Goal: Transaction & Acquisition: Purchase product/service

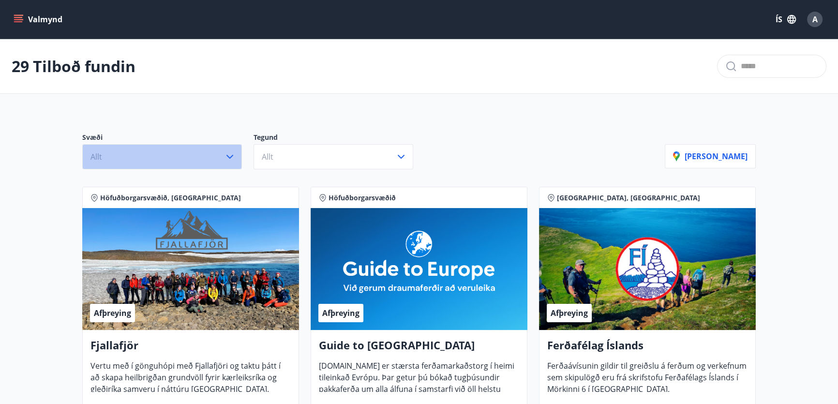
click at [196, 160] on button "Allt" at bounding box center [162, 156] width 160 height 25
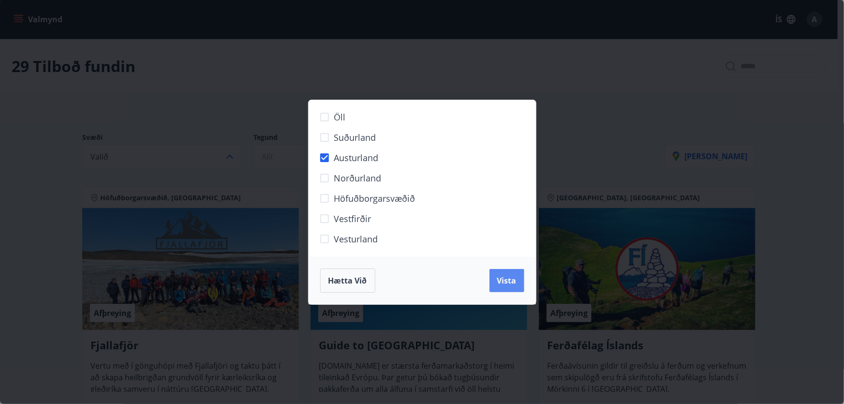
click at [524, 280] on div "Hætta við Vista" at bounding box center [422, 280] width 227 height 47
click at [518, 282] on button "Vista" at bounding box center [507, 280] width 35 height 23
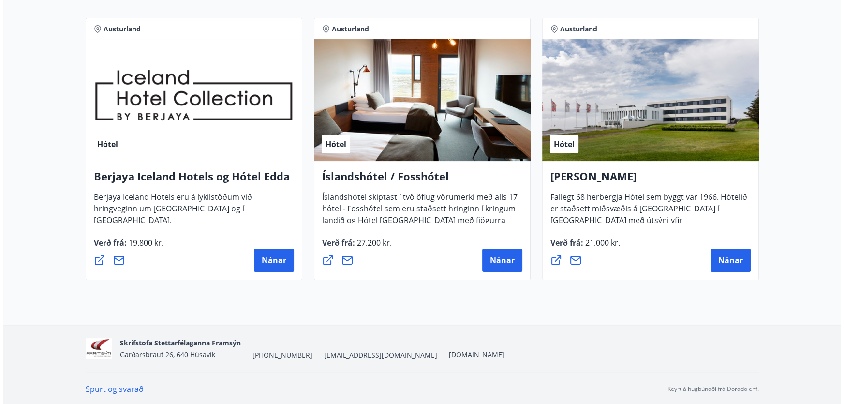
scroll to position [197, 0]
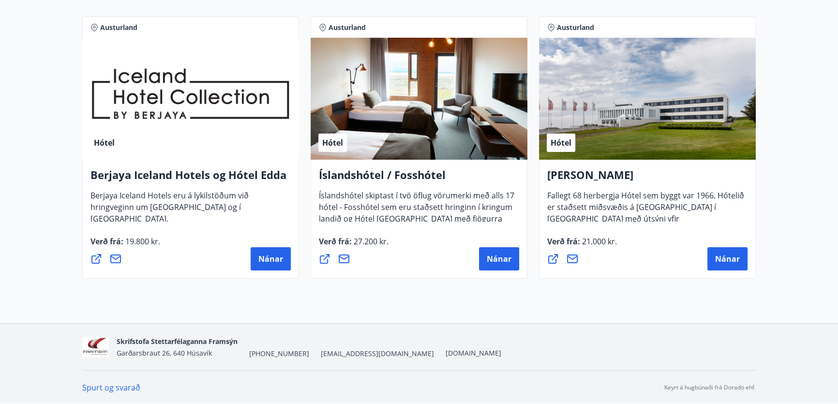
click at [164, 177] on h4 "Berjaya Iceland Hotels og Hótel Edda" at bounding box center [190, 178] width 200 height 22
click at [178, 96] on div "Hótel" at bounding box center [190, 99] width 217 height 122
click at [276, 247] on button "Nánar" at bounding box center [271, 258] width 40 height 23
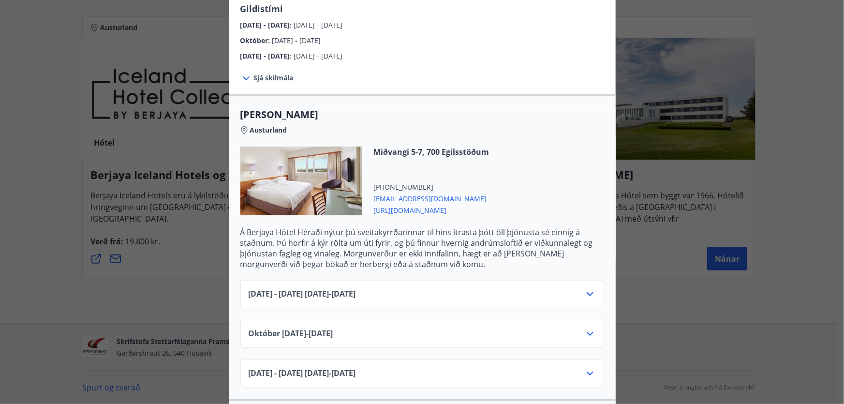
scroll to position [220, 0]
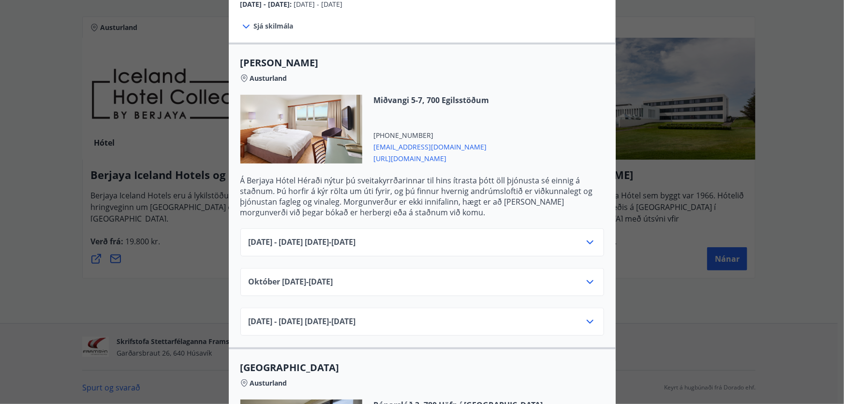
click at [584, 237] on icon at bounding box center [590, 243] width 12 height 12
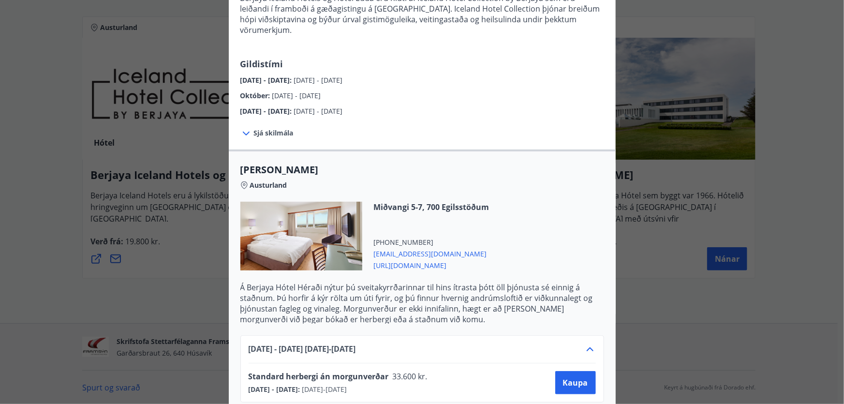
scroll to position [0, 0]
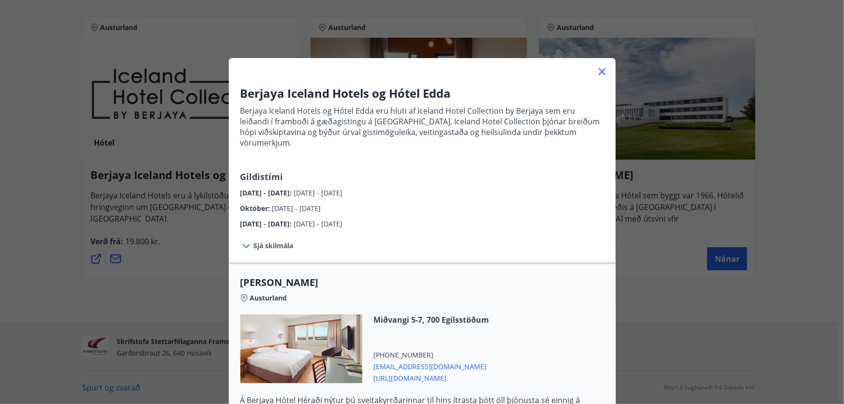
click at [600, 73] on icon at bounding box center [602, 71] width 7 height 7
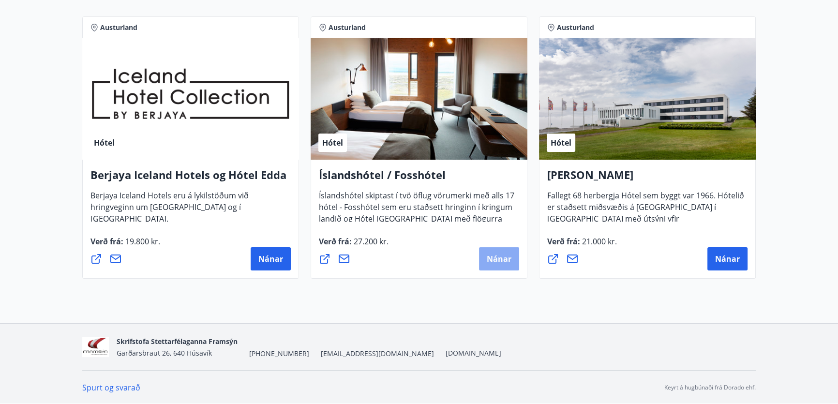
click at [492, 259] on span "Nánar" at bounding box center [499, 258] width 25 height 11
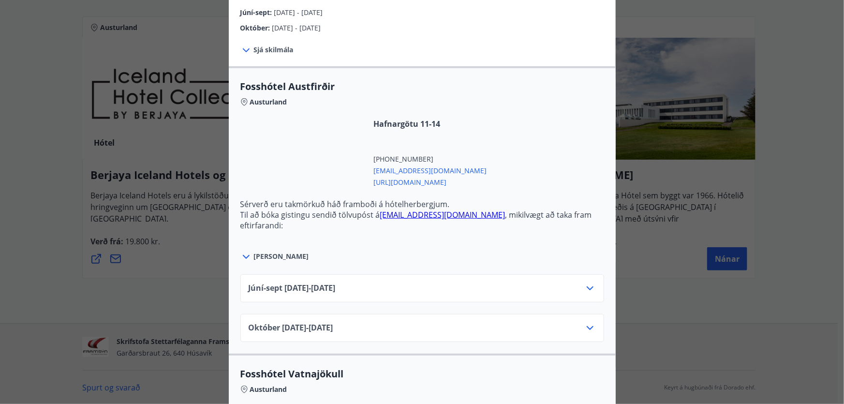
scroll to position [308, 0]
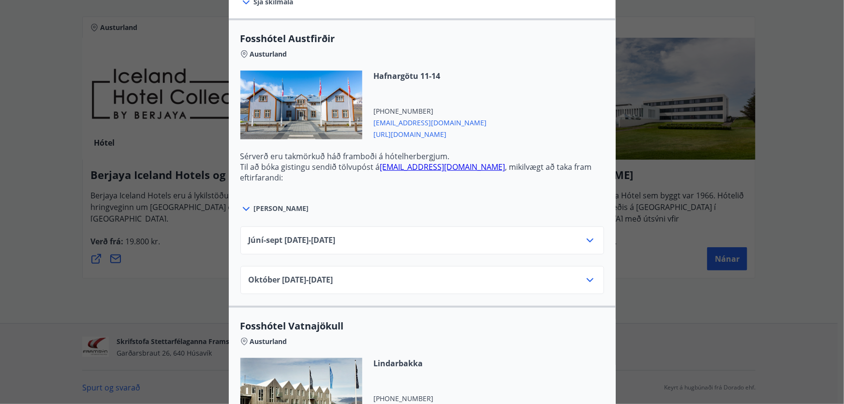
click at [348, 248] on div "Júní-[DATE]06.25 - [DATE]" at bounding box center [422, 244] width 347 height 19
drag, startPoint x: 355, startPoint y: 236, endPoint x: 588, endPoint y: 255, distance: 234.0
click at [356, 236] on div "Júní-[DATE]06.25 - [DATE]" at bounding box center [422, 244] width 347 height 19
click at [584, 237] on icon at bounding box center [590, 241] width 12 height 12
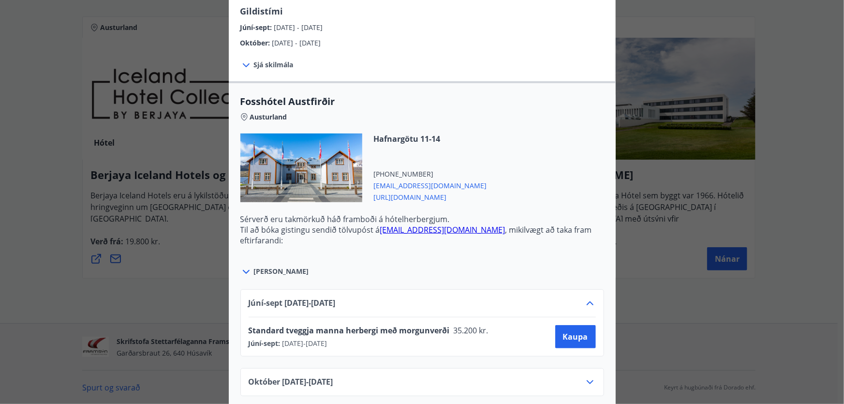
scroll to position [220, 0]
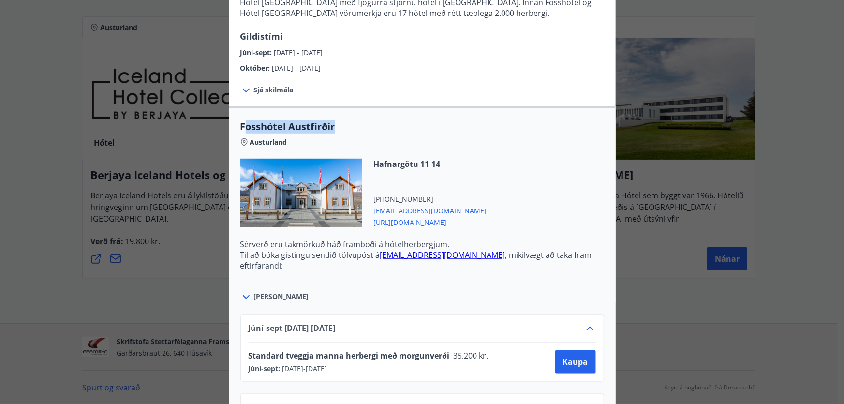
drag, startPoint x: 339, startPoint y: 131, endPoint x: 239, endPoint y: 127, distance: 99.2
click at [240, 127] on span "Fosshótel Austfirðir" at bounding box center [422, 127] width 364 height 14
click at [436, 131] on span "Fosshótel Austfirðir" at bounding box center [422, 127] width 364 height 14
drag, startPoint x: 377, startPoint y: 139, endPoint x: 356, endPoint y: 134, distance: 22.1
click at [376, 139] on div "Austurland" at bounding box center [422, 141] width 364 height 14
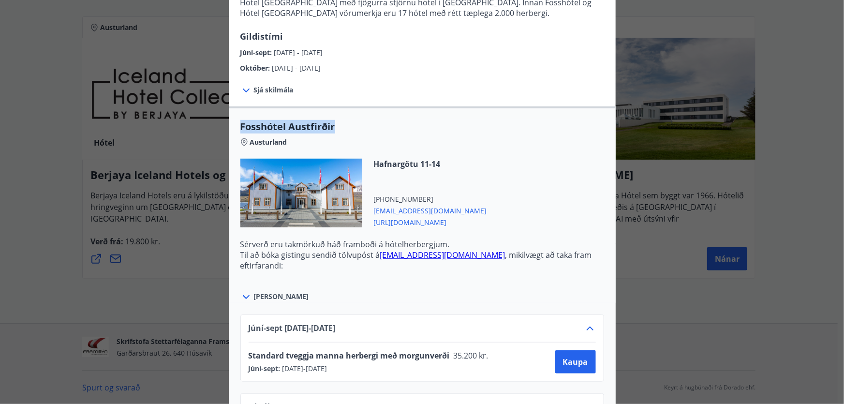
drag, startPoint x: 346, startPoint y: 129, endPoint x: 237, endPoint y: 131, distance: 109.3
click at [234, 130] on div "Fosshótel Austfirðir Austurland Hafnargötu 11-14 [PHONE_NUMBER] [EMAIL_ADDRESS]…" at bounding box center [422, 211] width 387 height 183
copy span "Fosshótel Austfirðir"
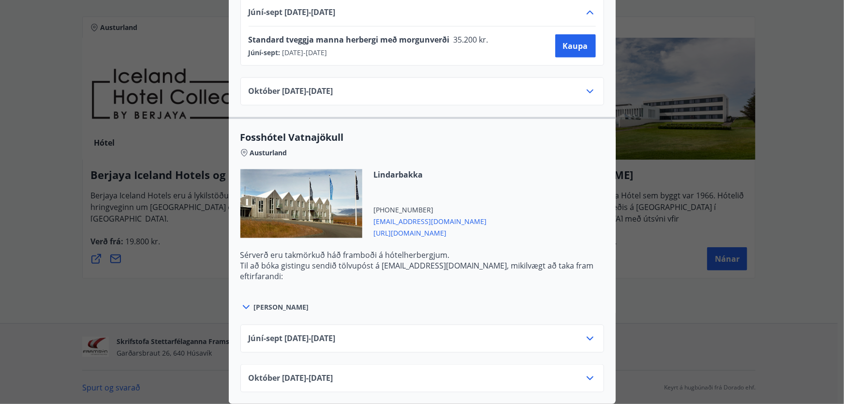
scroll to position [541, 0]
drag, startPoint x: 353, startPoint y: 131, endPoint x: 233, endPoint y: 133, distance: 120.5
click at [233, 133] on div "Fosshótel Vatnajökull Austurland Lindarbakka [PHONE_NUMBER] [EMAIL_ADDRESS][DOM…" at bounding box center [422, 222] width 387 height 183
copy span "Fosshótel Vatnajökull"
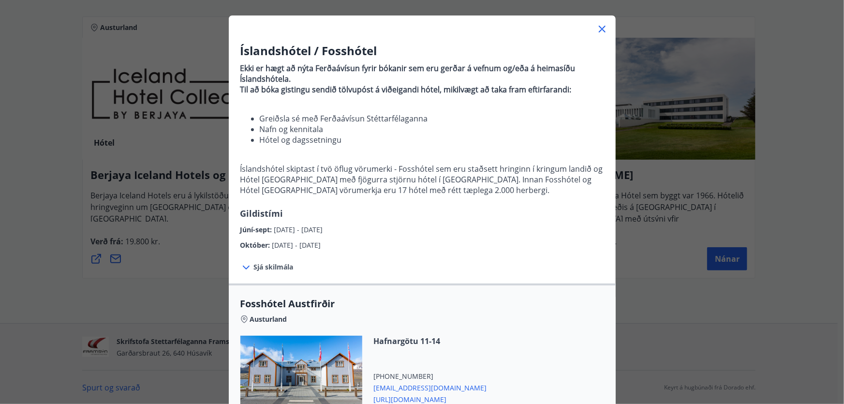
scroll to position [0, 0]
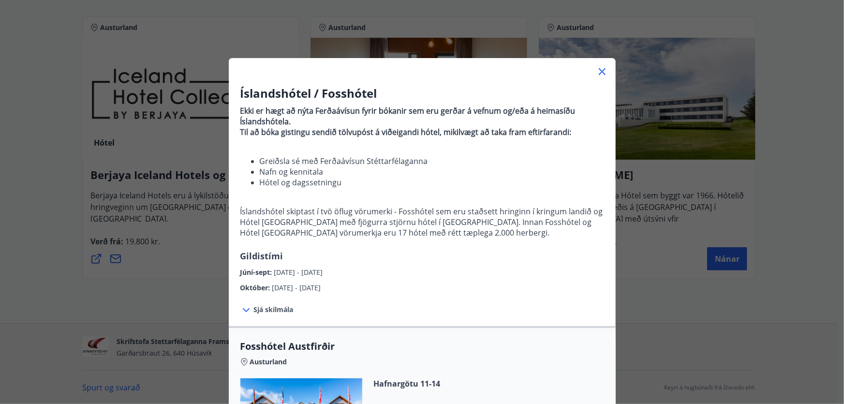
click at [600, 72] on icon at bounding box center [602, 72] width 12 height 12
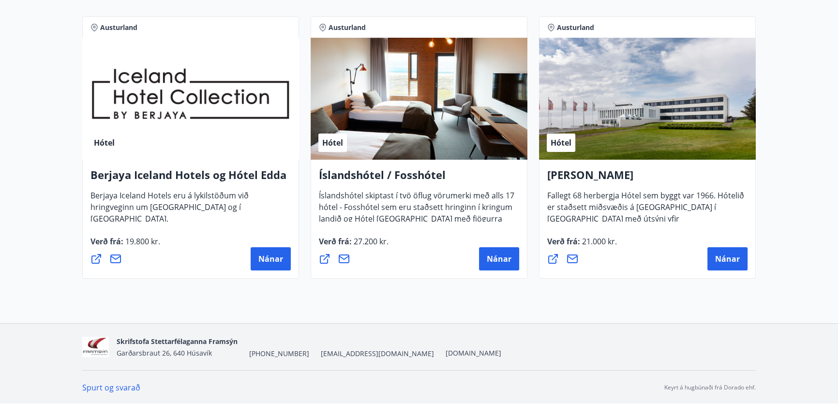
click at [209, 193] on span "Berjaya Iceland Hotels eru á lykilstöðum við hringveginn um [GEOGRAPHIC_DATA] o…" at bounding box center [169, 211] width 158 height 42
click at [268, 262] on span "Nánar" at bounding box center [270, 258] width 25 height 11
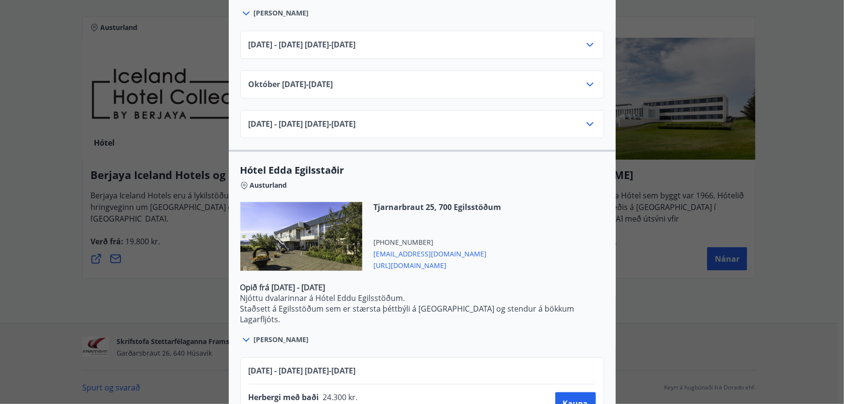
scroll to position [770, 0]
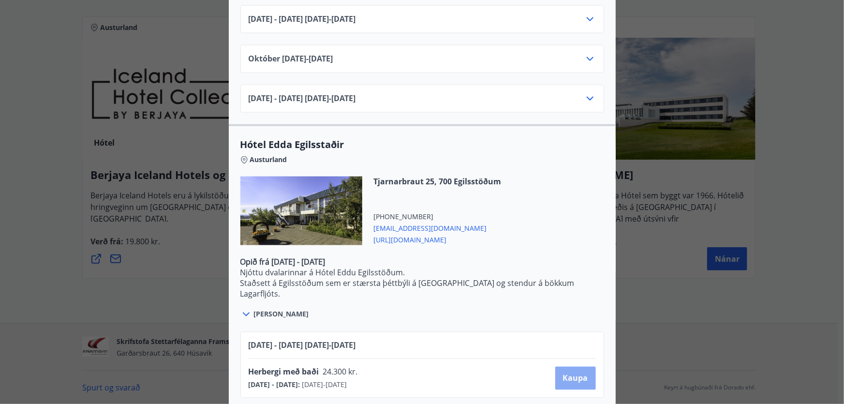
click at [571, 373] on span "Kaupa" at bounding box center [575, 378] width 25 height 11
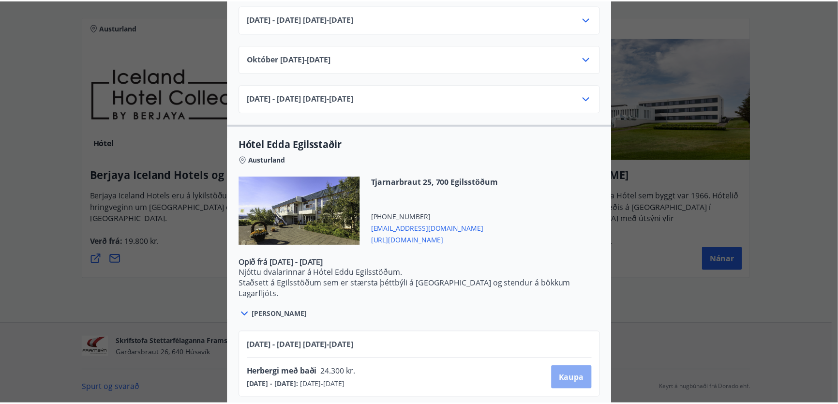
scroll to position [31, 0]
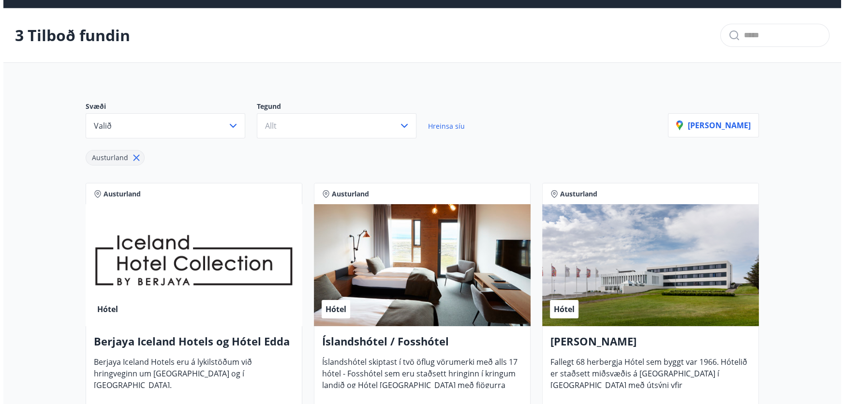
scroll to position [197, 0]
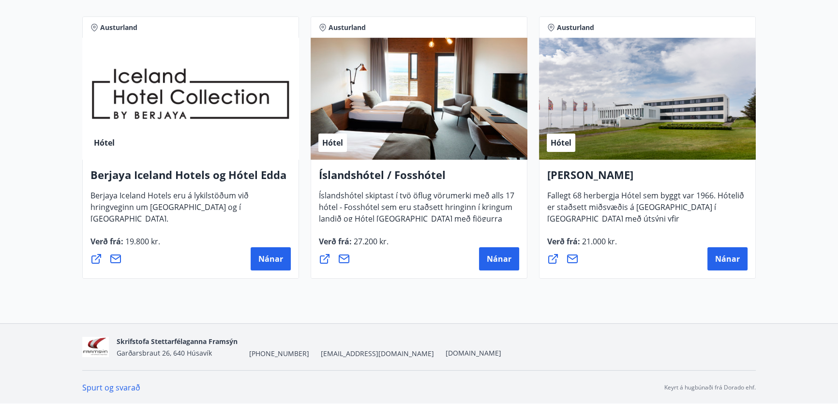
click at [167, 174] on h4 "Berjaya Iceland Hotels og Hótel Edda" at bounding box center [190, 178] width 200 height 22
click at [280, 253] on span "Nánar" at bounding box center [270, 258] width 25 height 11
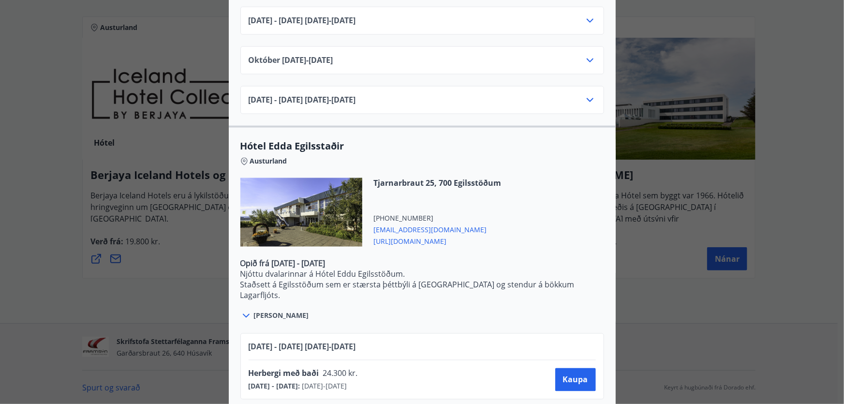
scroll to position [770, 0]
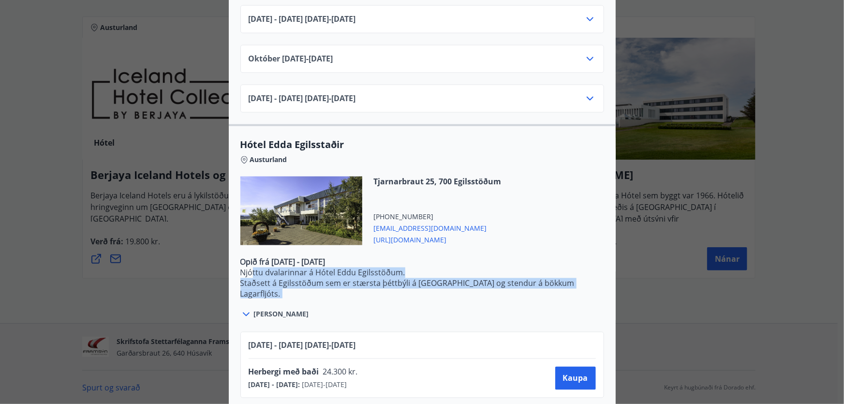
drag, startPoint x: 249, startPoint y: 261, endPoint x: 326, endPoint y: 278, distance: 78.7
click at [326, 278] on p "Opið frá [DATE] - [DATE] Njóttu dvalarinnar á Hótel Eddu Egilsstöðum. Staðsett …" at bounding box center [422, 331] width 364 height 149
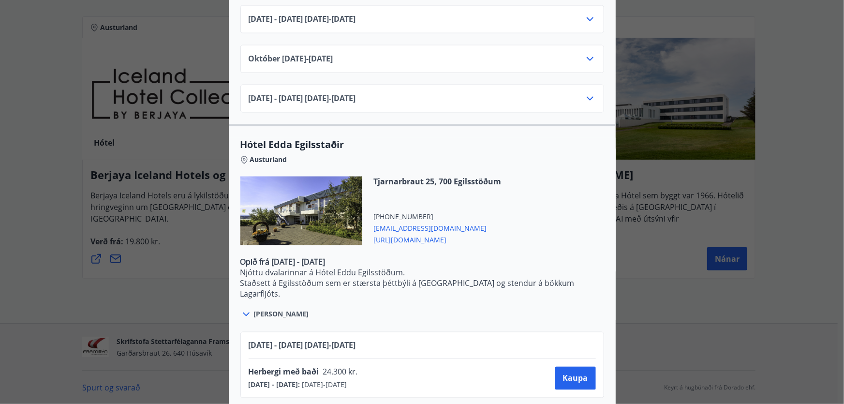
click at [292, 340] on span "[DATE] - [DATE] [DATE] - [DATE]" at bounding box center [302, 345] width 107 height 11
click at [572, 373] on span "Kaupa" at bounding box center [575, 378] width 25 height 11
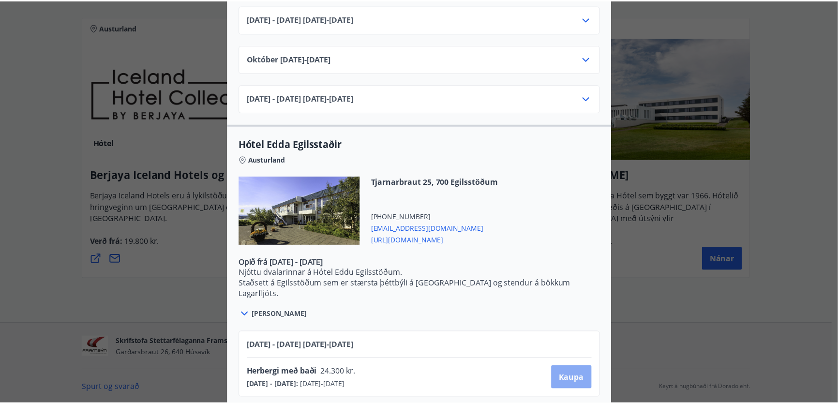
scroll to position [31, 0]
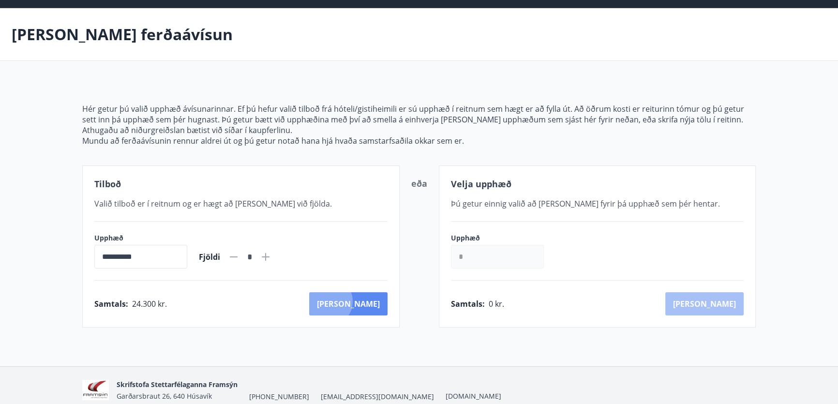
click at [372, 301] on button "[PERSON_NAME]" at bounding box center [348, 303] width 78 height 23
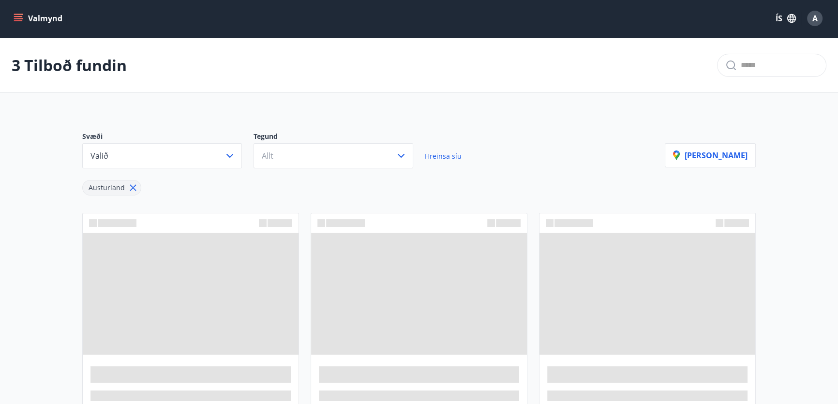
scroll to position [31, 0]
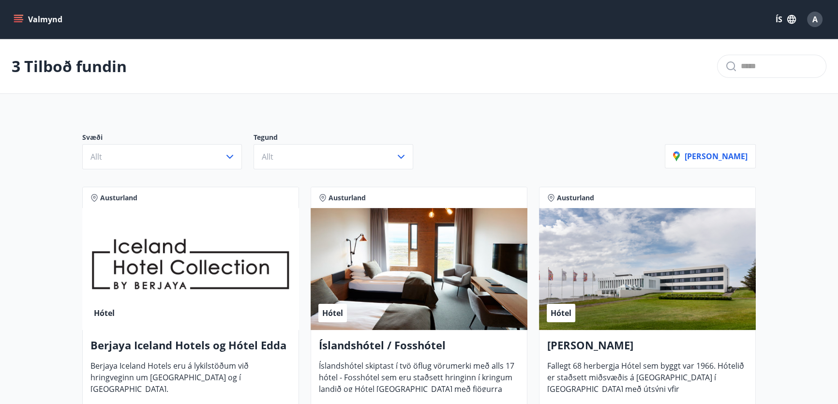
scroll to position [170, 0]
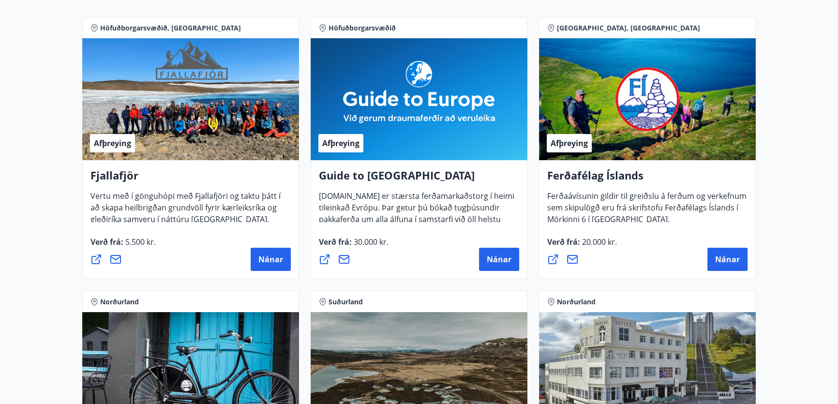
click at [206, 171] on h4 "Fjallafjör" at bounding box center [190, 179] width 200 height 22
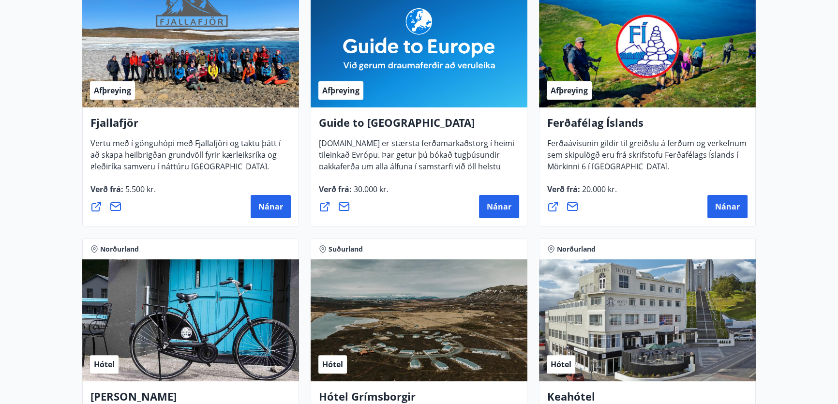
scroll to position [0, 0]
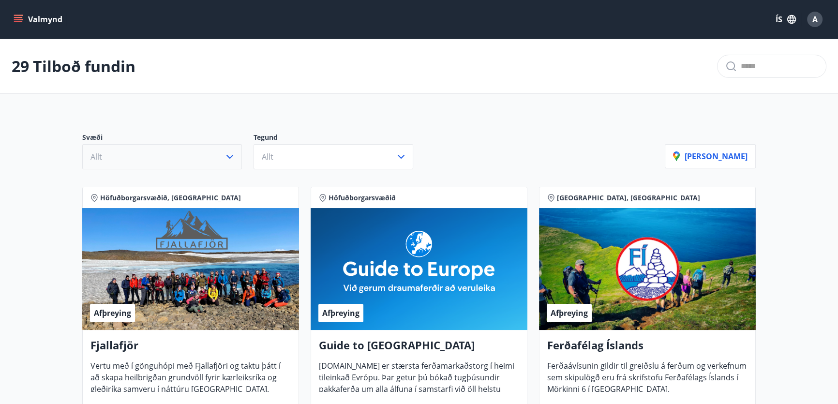
click at [164, 161] on button "Allt" at bounding box center [162, 156] width 160 height 25
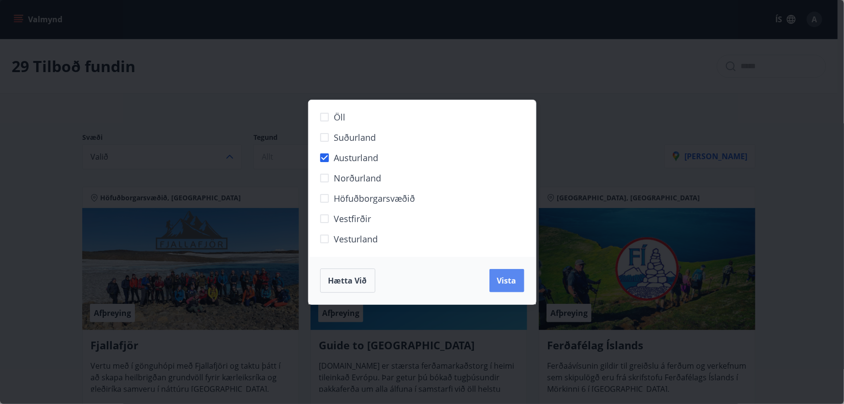
click at [504, 276] on span "Vista" at bounding box center [506, 280] width 19 height 11
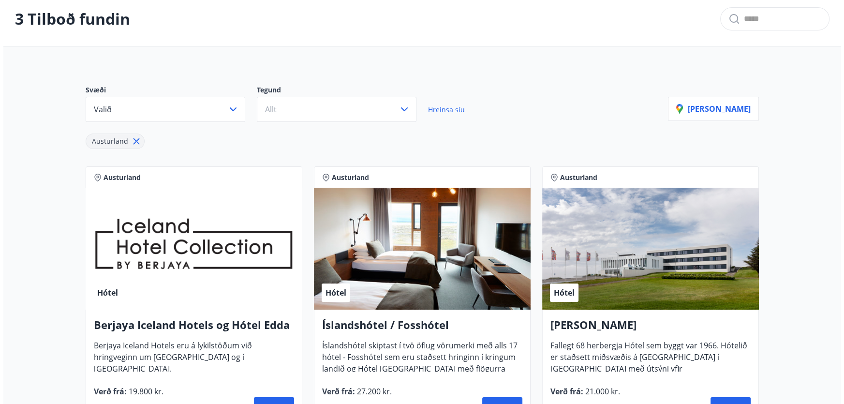
scroll to position [197, 0]
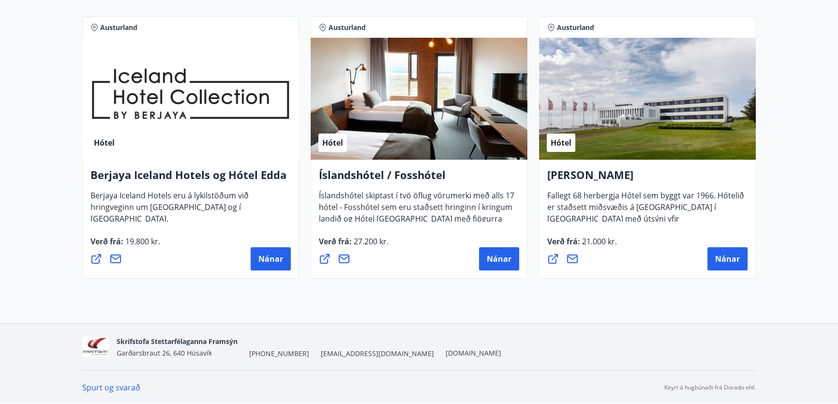
click at [198, 194] on span "Berjaya Iceland Hotels eru á lykilstöðum við hringveginn um [GEOGRAPHIC_DATA] o…" at bounding box center [169, 211] width 158 height 42
click at [275, 257] on span "Nánar" at bounding box center [270, 258] width 25 height 11
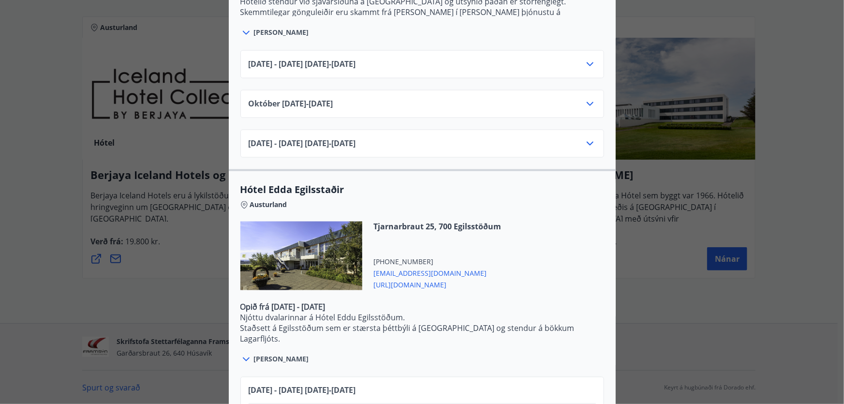
scroll to position [770, 0]
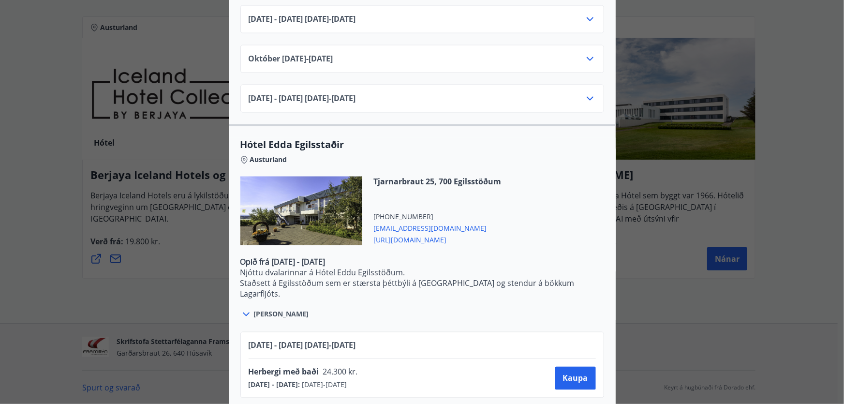
drag, startPoint x: 405, startPoint y: 283, endPoint x: 575, endPoint y: 232, distance: 177.0
click at [575, 232] on div "[STREET_ADDRESS] [PHONE_NUMBER] [EMAIL_ADDRESS][DOMAIN_NAME] [URL][DOMAIN_NAME]" at bounding box center [422, 217] width 364 height 80
drag, startPoint x: 440, startPoint y: 168, endPoint x: 499, endPoint y: 184, distance: 60.7
click at [502, 177] on span "Tjarnarbraut 25, 700 Egilsstöðum" at bounding box center [438, 182] width 128 height 11
click at [498, 187] on div "[STREET_ADDRESS] [PHONE_NUMBER] [EMAIL_ADDRESS][DOMAIN_NAME] [URL][DOMAIN_NAME]" at bounding box center [431, 211] width 139 height 69
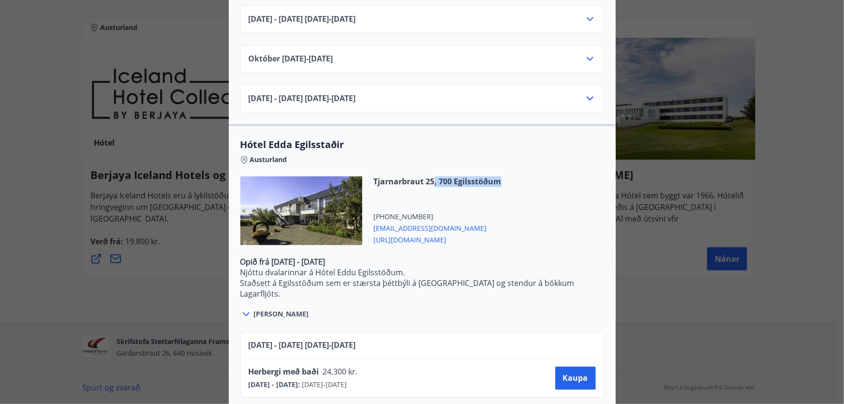
drag, startPoint x: 431, startPoint y: 167, endPoint x: 500, endPoint y: 168, distance: 69.2
click at [500, 177] on span "Tjarnarbraut 25, 700 Egilsstöðum" at bounding box center [438, 182] width 128 height 11
click at [499, 178] on div "[STREET_ADDRESS] [PHONE_NUMBER] [EMAIL_ADDRESS][DOMAIN_NAME] [URL][DOMAIN_NAME]" at bounding box center [431, 211] width 139 height 69
drag, startPoint x: 502, startPoint y: 172, endPoint x: 435, endPoint y: 173, distance: 66.8
click at [435, 177] on span "Tjarnarbraut 25, 700 Egilsstöðum" at bounding box center [438, 182] width 128 height 11
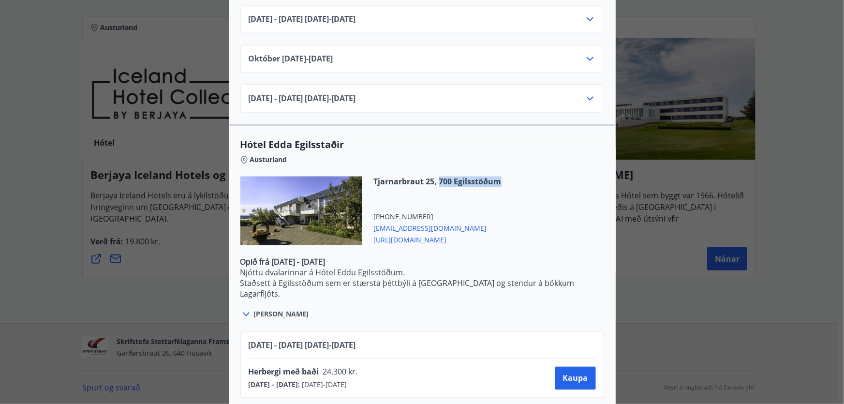
click at [442, 177] on span "Tjarnarbraut 25, 700 Egilsstöðum" at bounding box center [438, 182] width 128 height 11
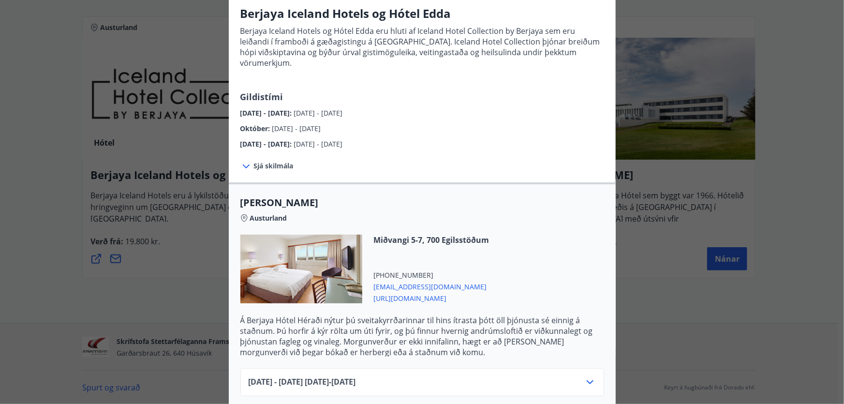
scroll to position [0, 0]
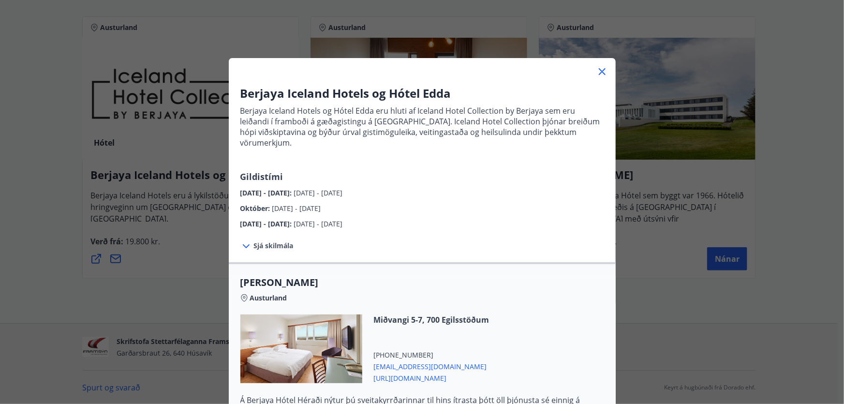
click at [601, 72] on icon at bounding box center [601, 71] width 1 height 1
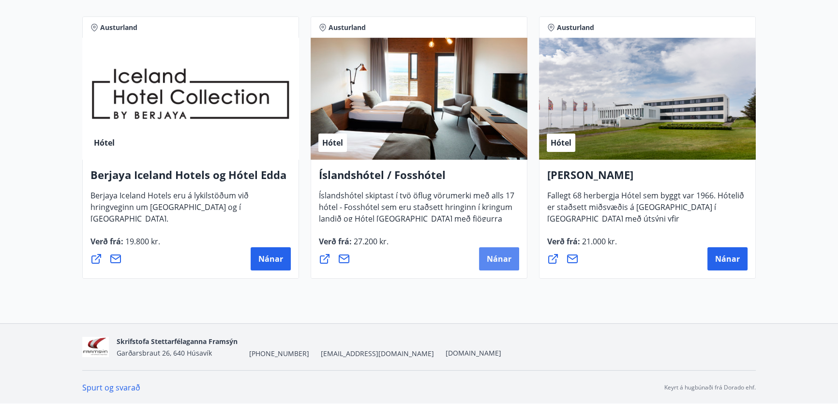
click at [496, 256] on span "Nánar" at bounding box center [499, 258] width 25 height 11
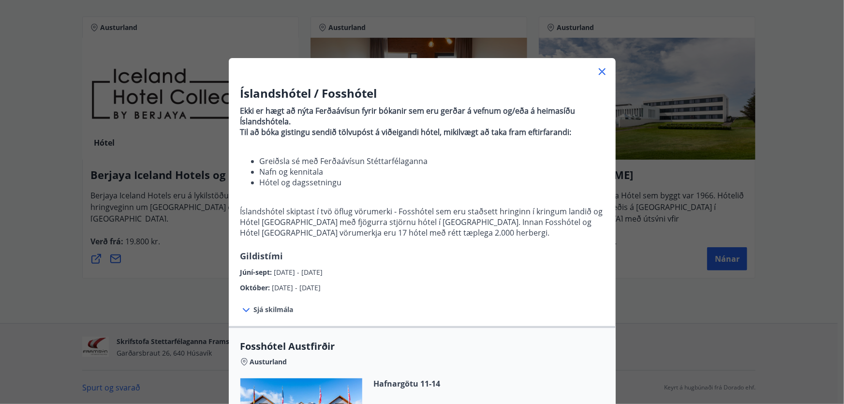
click at [604, 70] on icon at bounding box center [602, 72] width 12 height 12
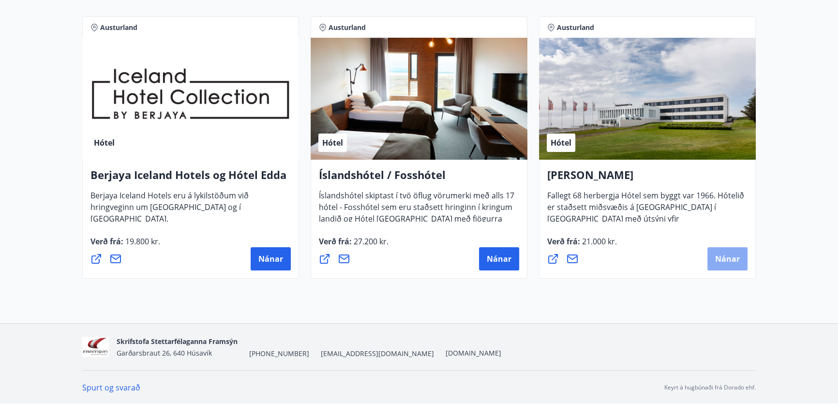
click at [737, 262] on span "Nánar" at bounding box center [727, 258] width 25 height 11
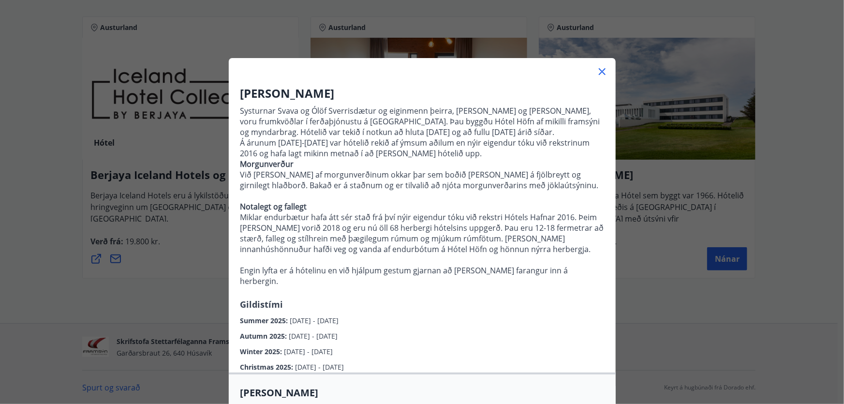
click at [598, 67] on icon at bounding box center [602, 72] width 12 height 12
